Goal: Task Accomplishment & Management: Complete application form

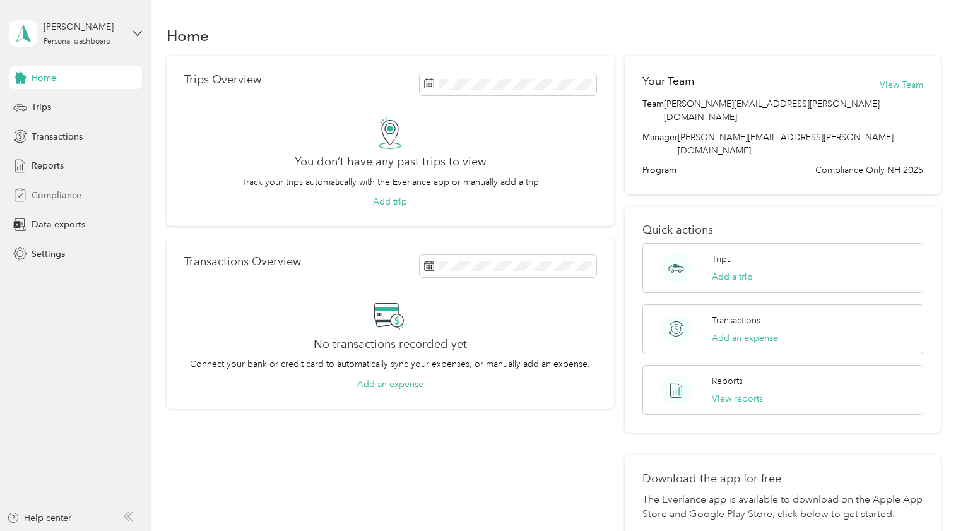
click at [41, 194] on span "Compliance" at bounding box center [57, 195] width 50 height 13
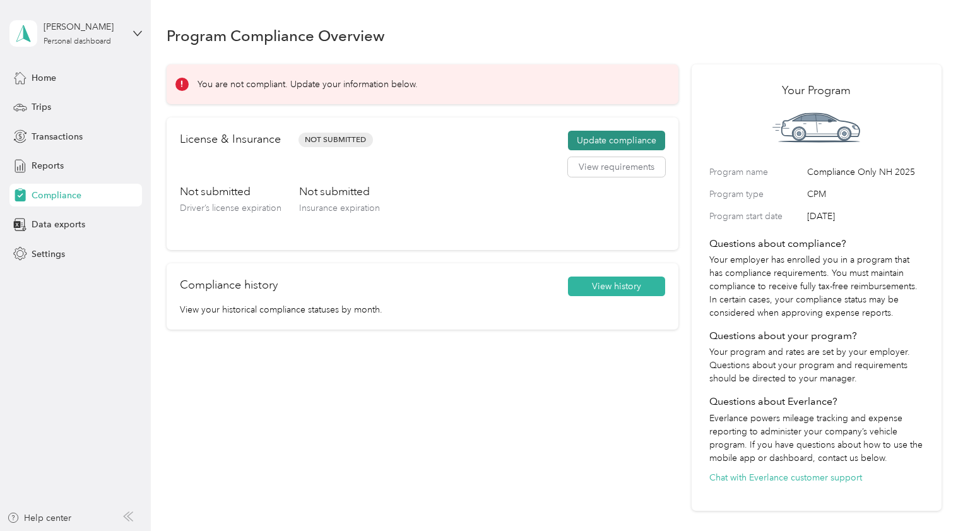
click at [612, 138] on button "Update compliance" at bounding box center [616, 141] width 97 height 20
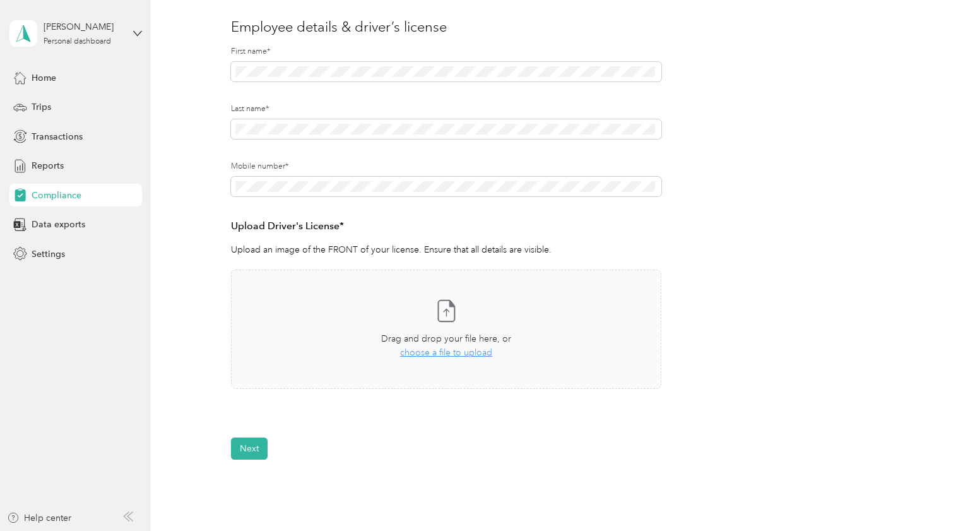
scroll to position [189, 0]
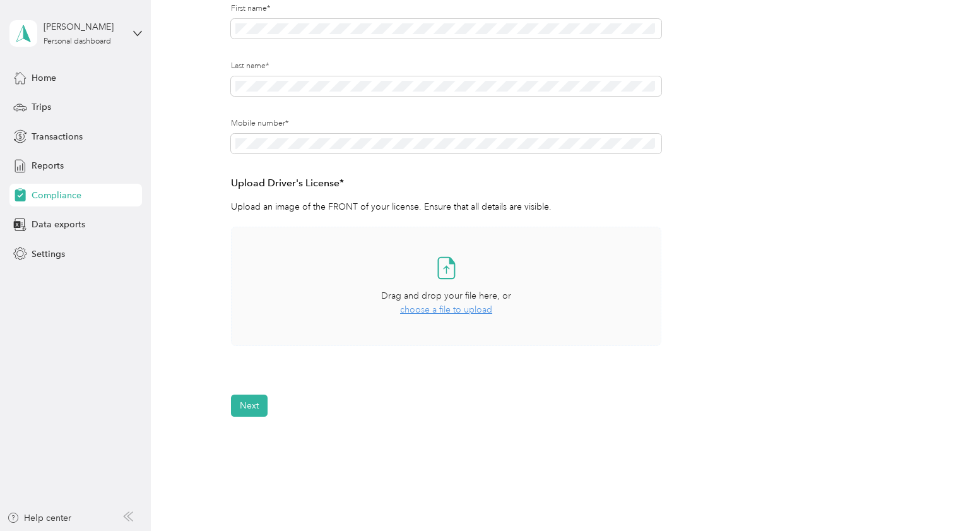
click at [445, 271] on icon at bounding box center [446, 267] width 25 height 25
click at [446, 264] on icon at bounding box center [446, 267] width 25 height 25
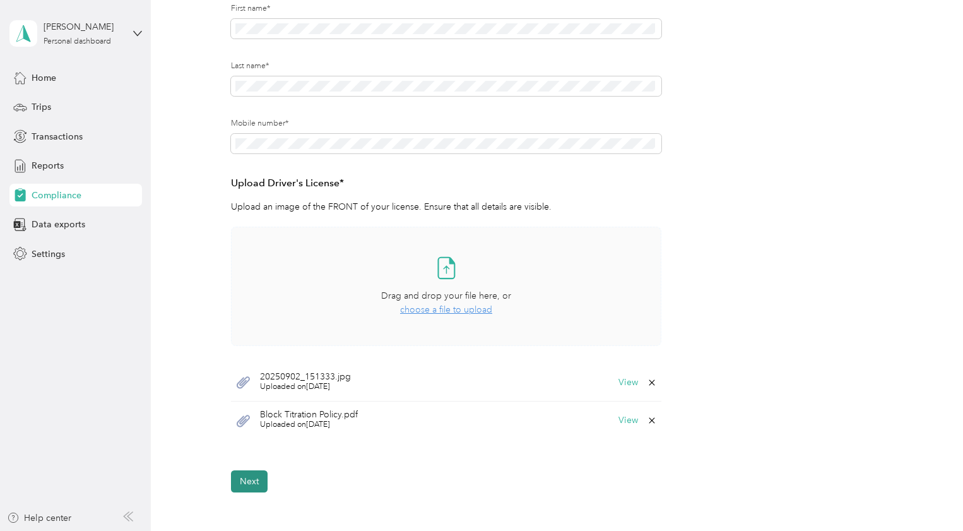
click at [252, 483] on button "Next" at bounding box center [249, 481] width 37 height 22
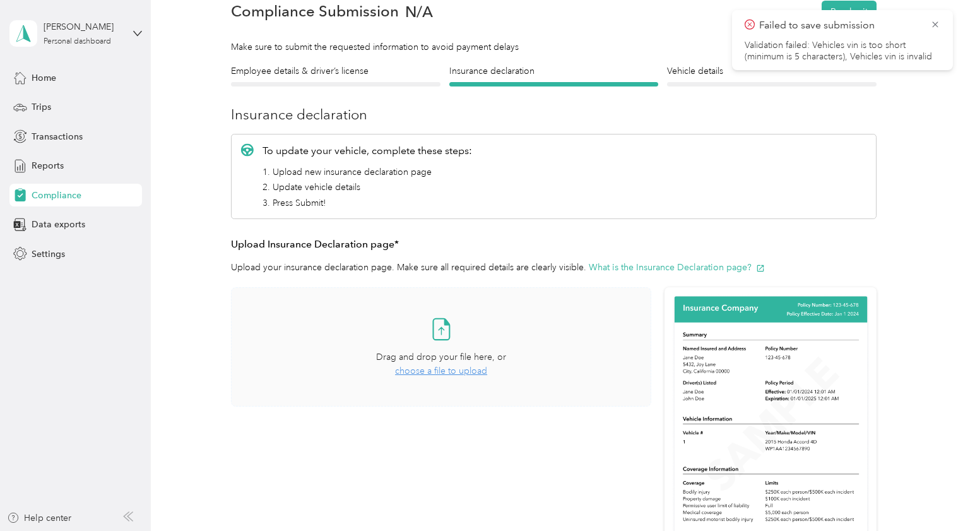
scroll to position [142, 0]
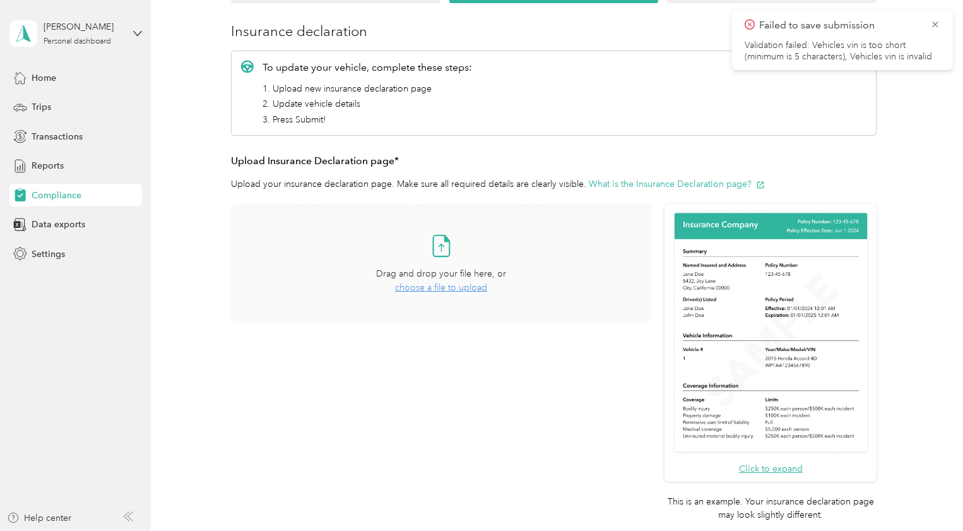
click at [428, 289] on span "choose a file to upload" at bounding box center [441, 287] width 92 height 11
click at [935, 23] on icon at bounding box center [935, 24] width 10 height 11
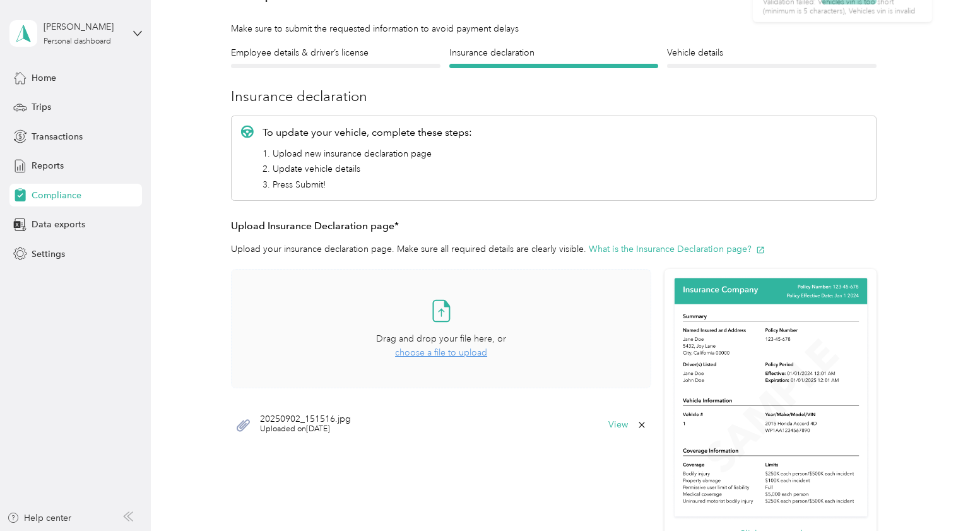
scroll to position [0, 0]
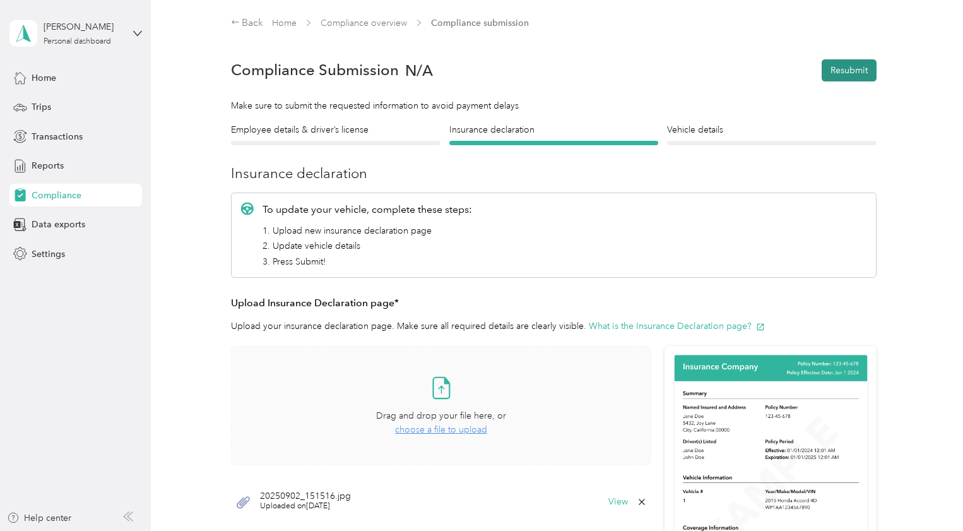
click at [840, 66] on button "Resubmit" at bounding box center [849, 70] width 55 height 22
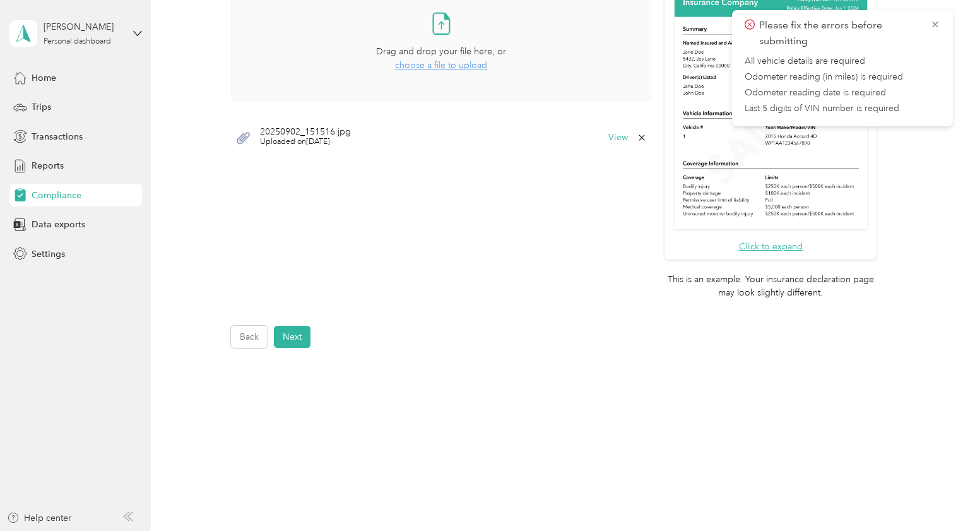
scroll to position [365, 0]
click at [285, 340] on button "Next" at bounding box center [292, 336] width 37 height 22
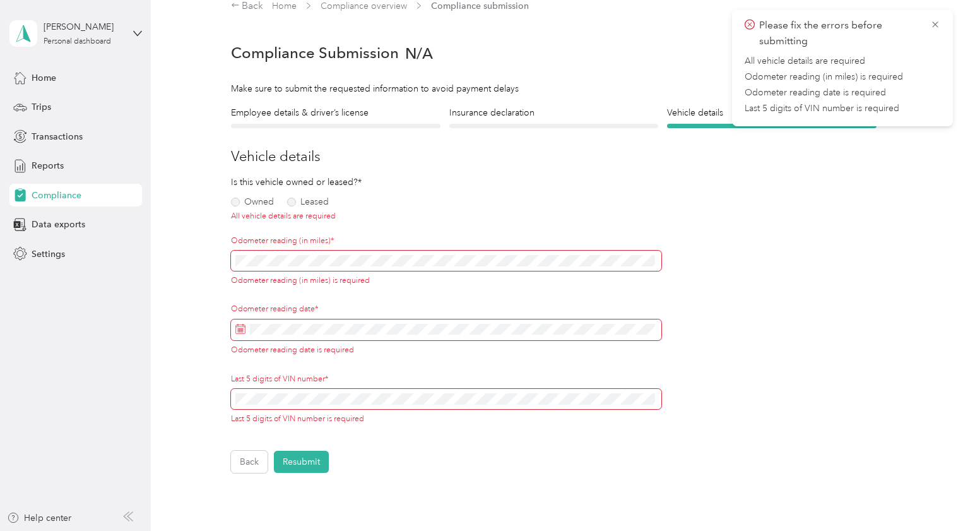
scroll to position [16, 0]
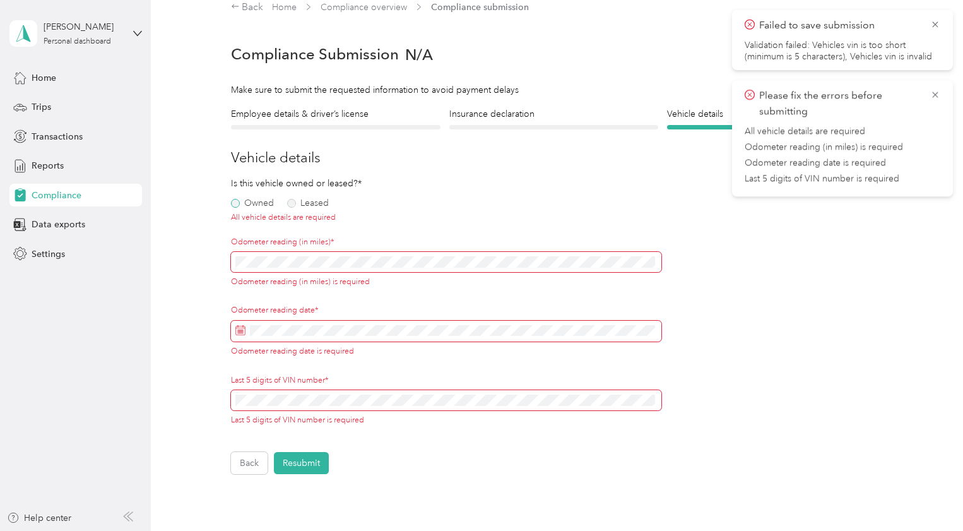
click at [234, 203] on label "Owned" at bounding box center [252, 203] width 43 height 9
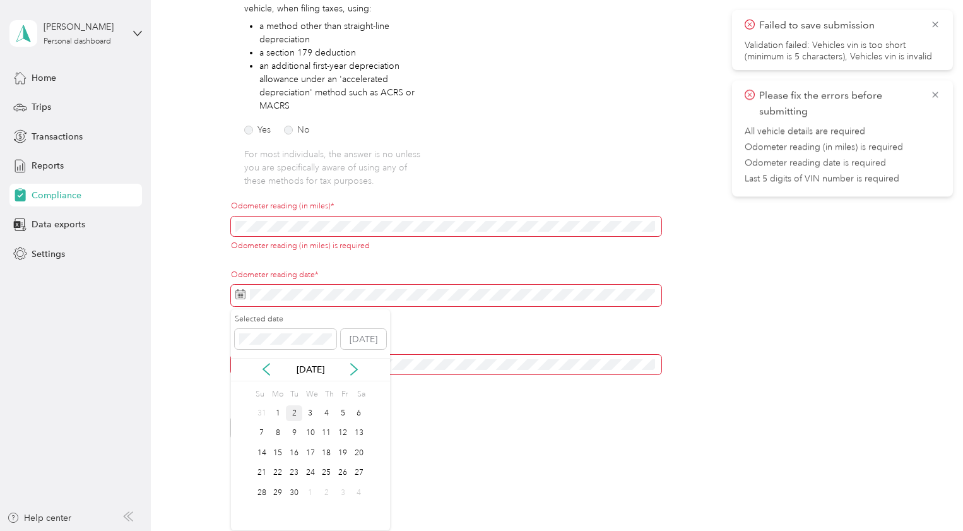
scroll to position [246, 0]
click at [277, 419] on div "1" at bounding box center [278, 413] width 16 height 16
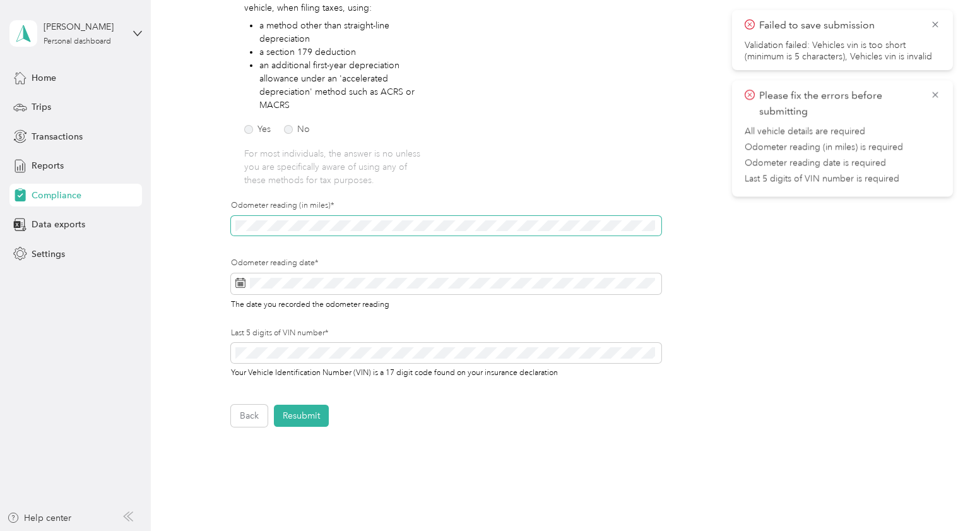
scroll to position [248, 0]
click at [298, 412] on button "Resubmit" at bounding box center [301, 416] width 55 height 22
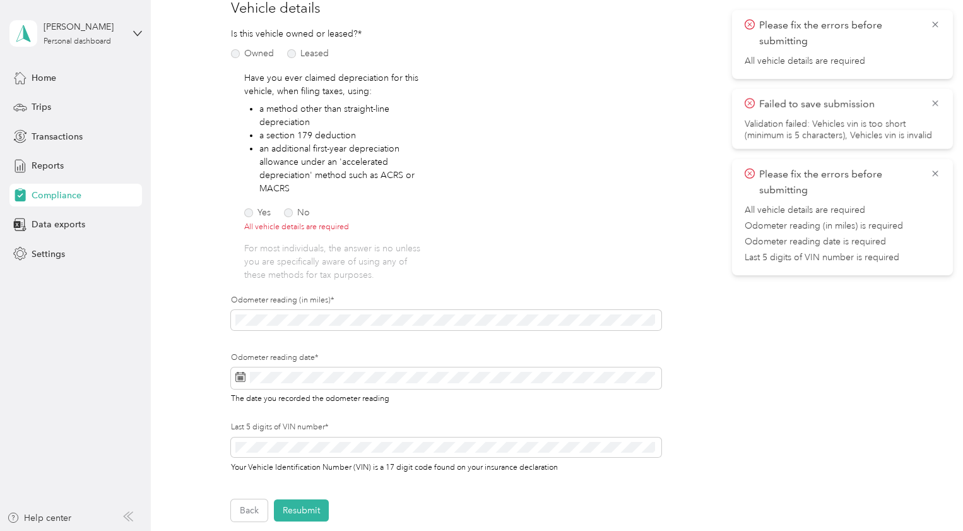
scroll to position [163, 0]
click at [288, 217] on label "No" at bounding box center [297, 215] width 26 height 9
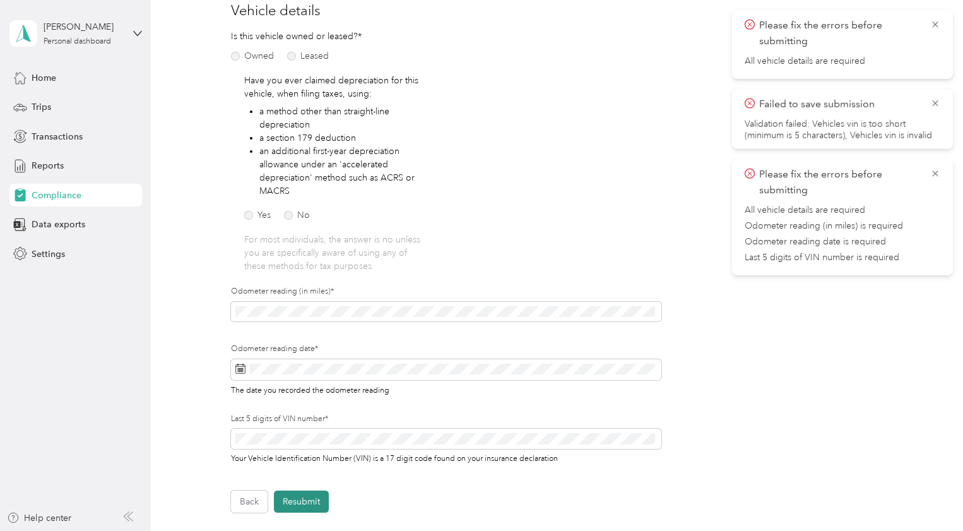
click at [306, 495] on button "Resubmit" at bounding box center [301, 501] width 55 height 22
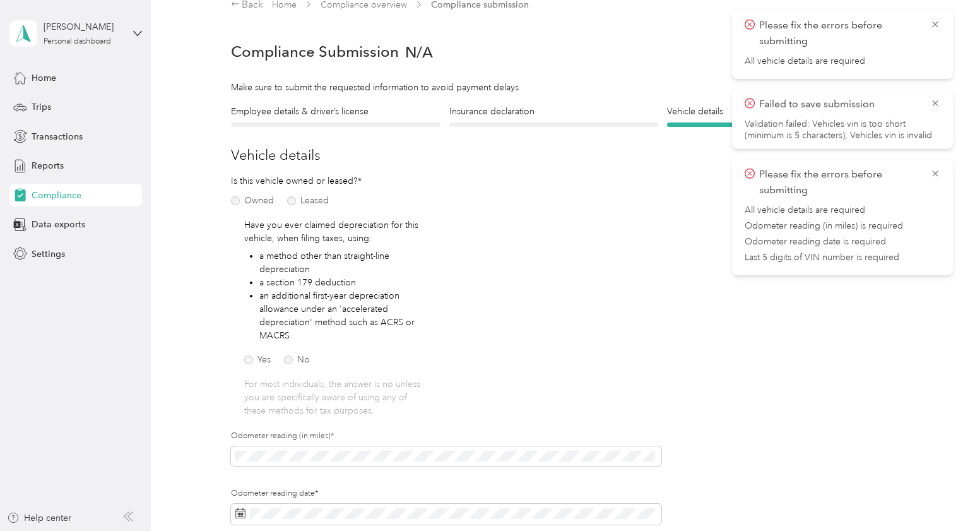
scroll to position [16, 0]
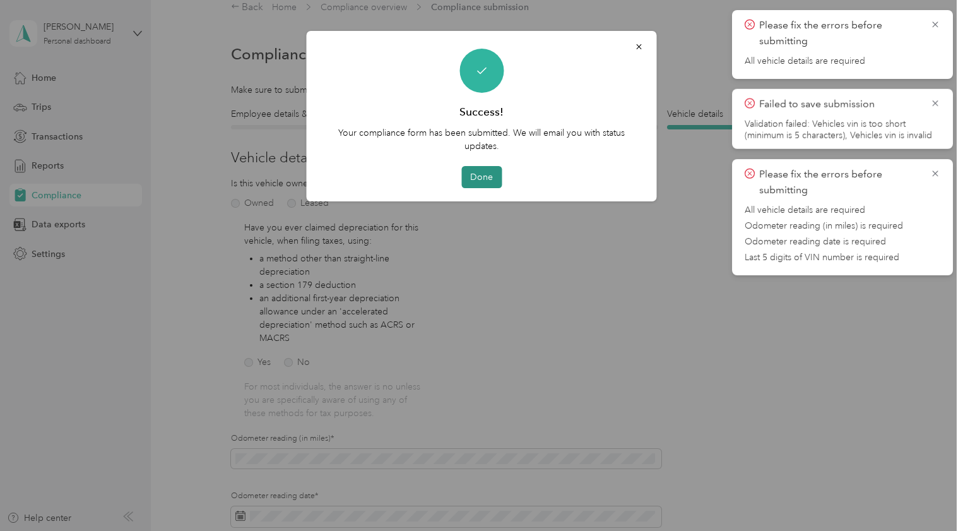
click at [482, 170] on button "Done" at bounding box center [481, 177] width 40 height 22
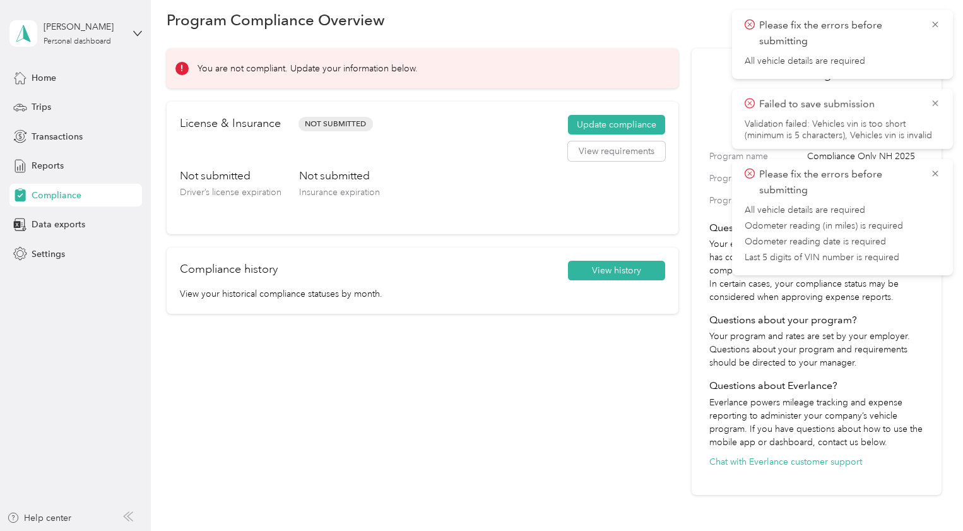
click at [482, 170] on div "You are not compliant. Update your information below. License & Insurance Not S…" at bounding box center [423, 272] width 513 height 447
